Goal: Complete application form

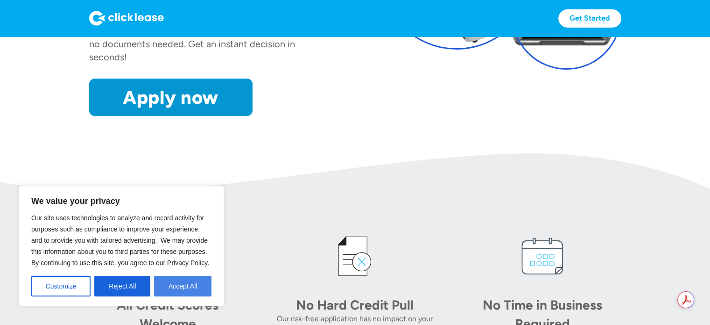
click at [189, 291] on button "Accept All" at bounding box center [182, 285] width 57 height 21
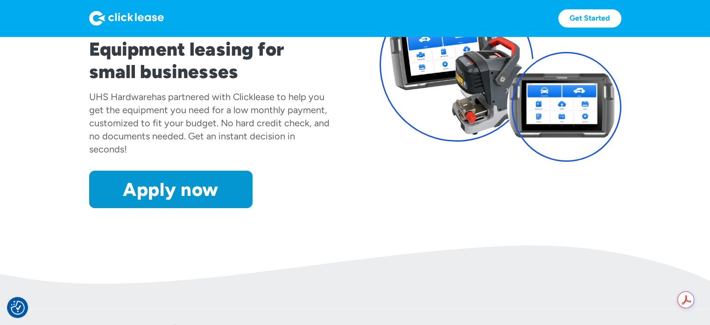
scroll to position [112, 0]
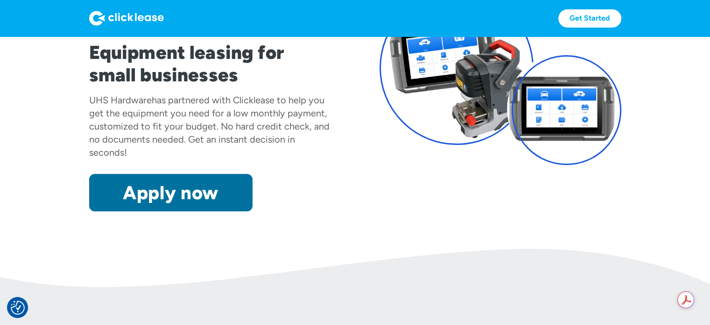
click at [182, 187] on link "Apply now" at bounding box center [170, 192] width 163 height 37
